Goal: Navigation & Orientation: Find specific page/section

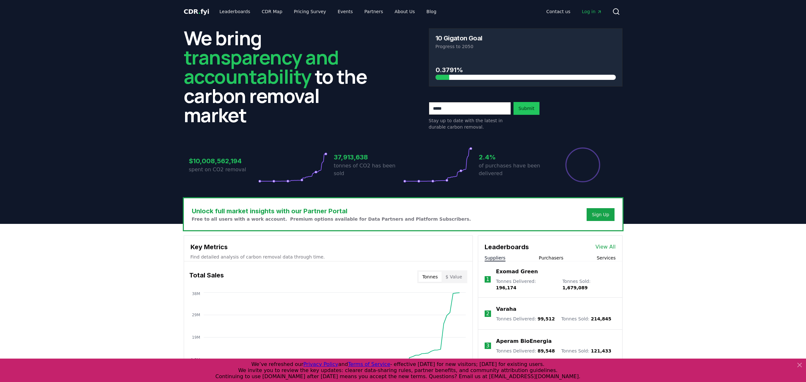
click at [199, 11] on span "CDR . fyi" at bounding box center [197, 12] width 26 height 8
click at [399, 12] on link "About Us" at bounding box center [404, 12] width 30 height 12
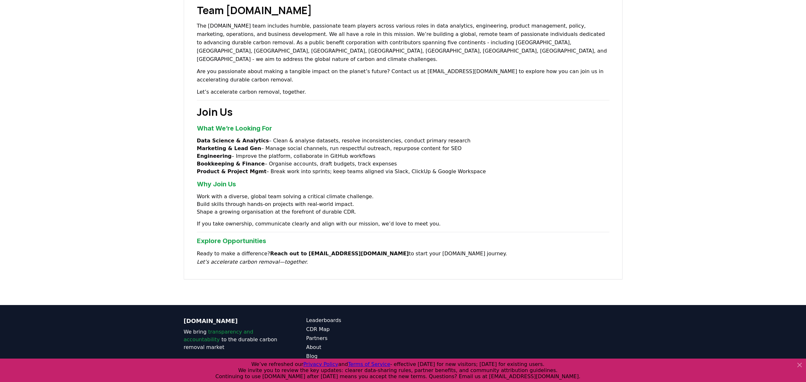
scroll to position [411, 0]
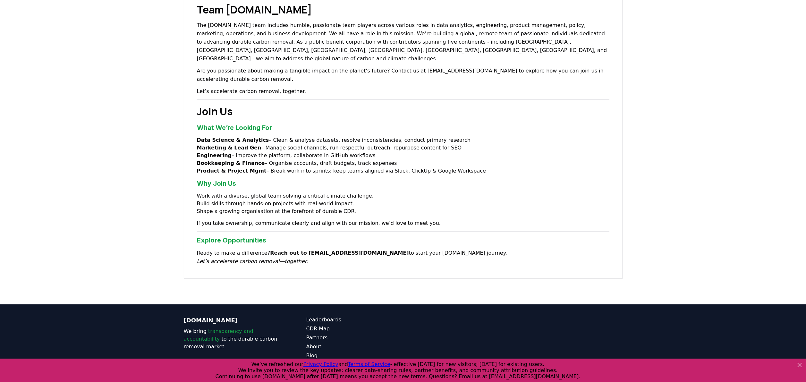
click at [344, 361] on link "Terms of Service" at bounding box center [354, 365] width 97 height 8
